Goal: Information Seeking & Learning: Learn about a topic

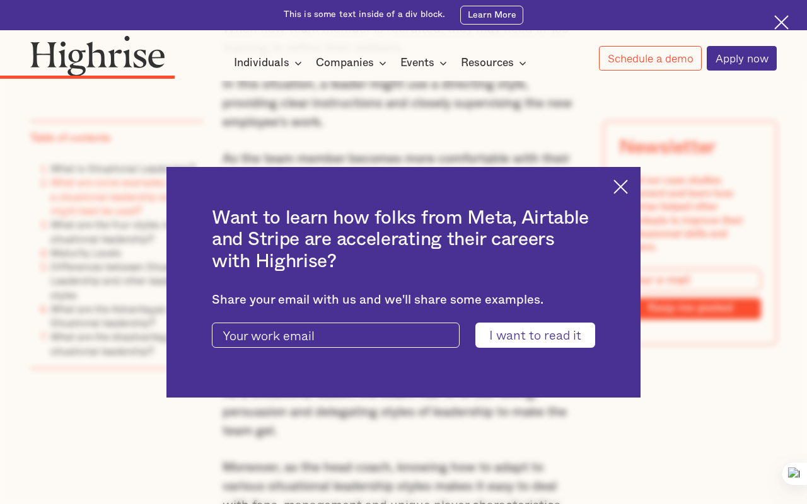
scroll to position [2624, 0]
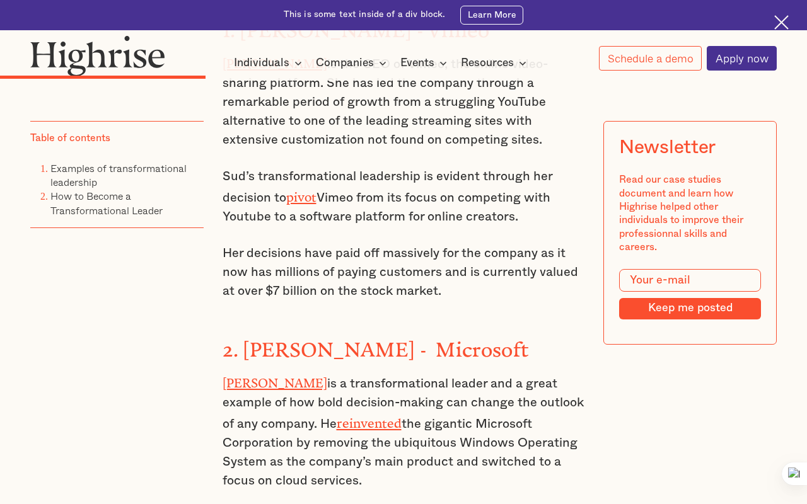
scroll to position [1968, 0]
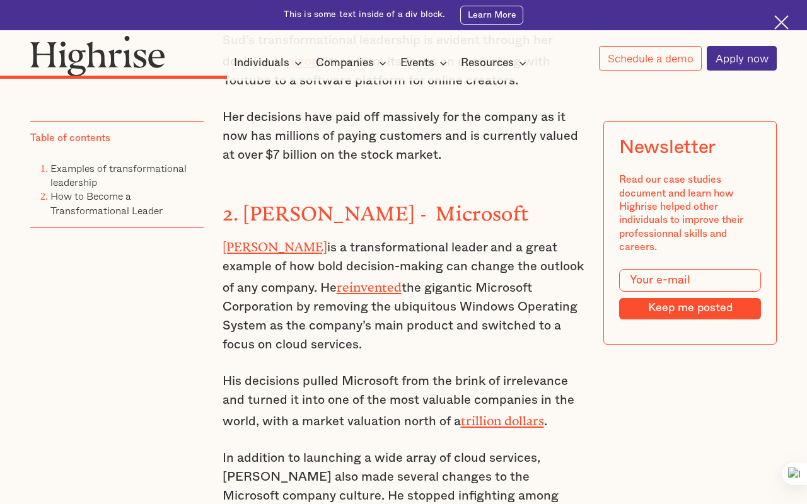
scroll to position [2069, 0]
